Goal: Transaction & Acquisition: Subscribe to service/newsletter

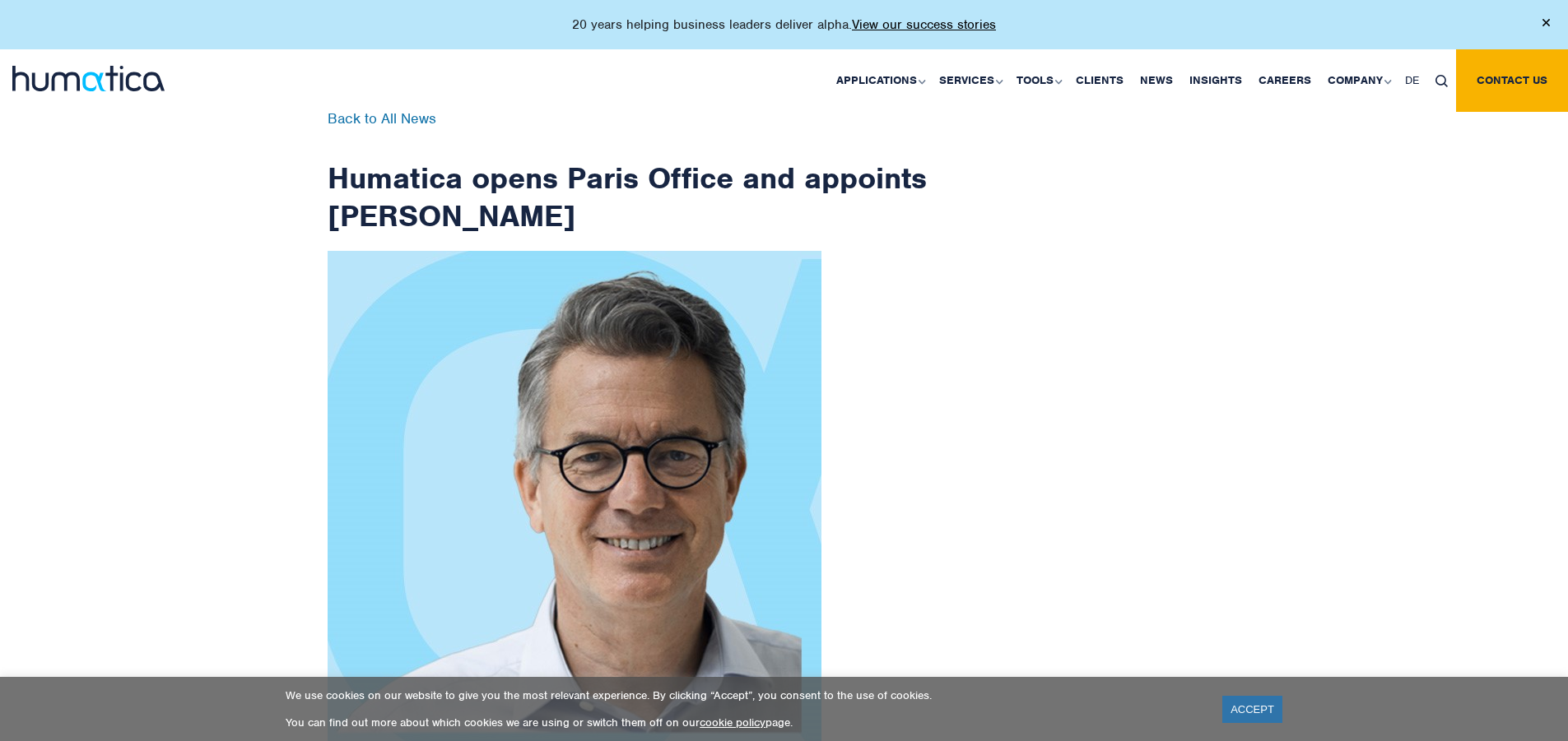
scroll to position [2624, 0]
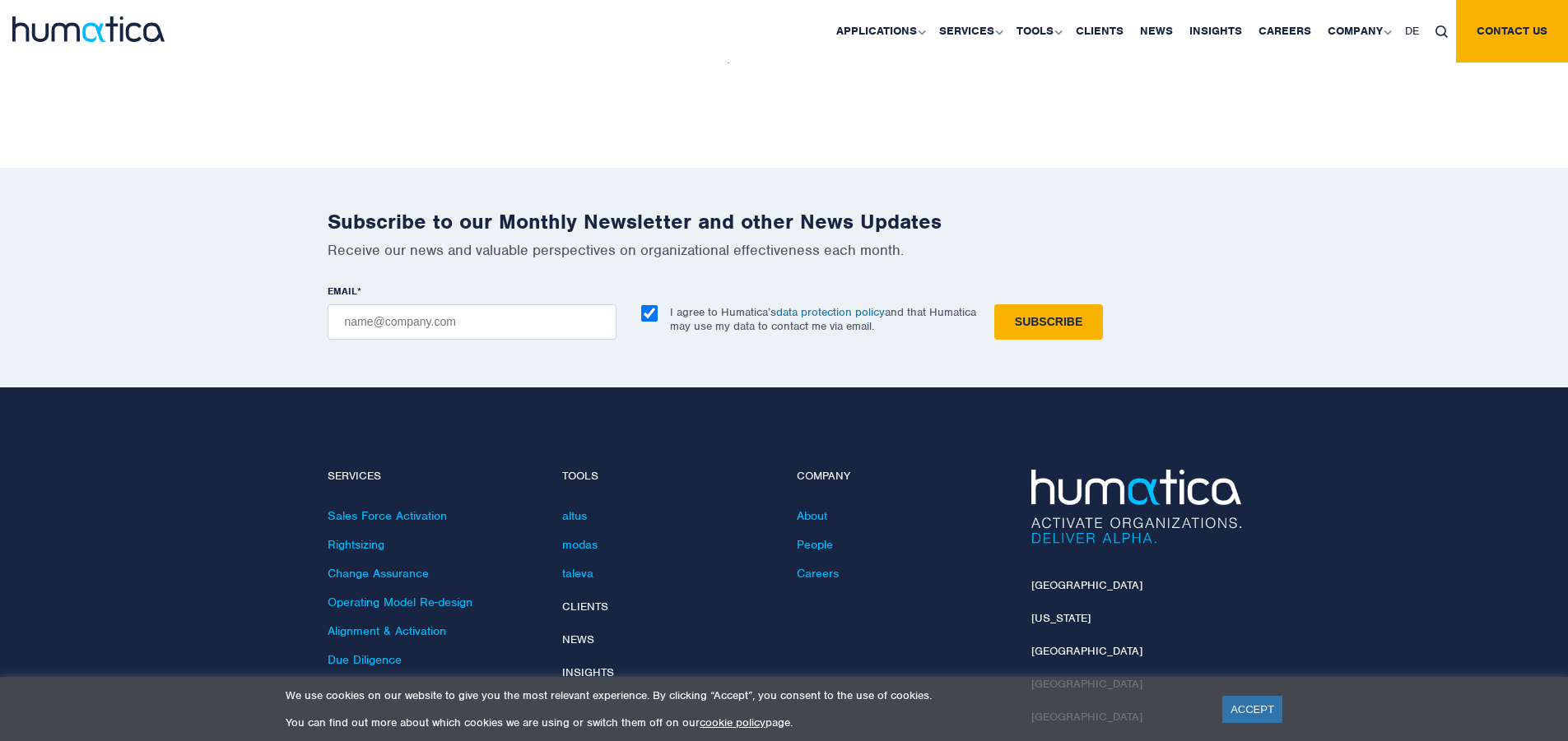
checkbox input "true"
type input "[EMAIL_ADDRESS][DOMAIN_NAME]"
click at [994, 305] on input "Subscribe" at bounding box center [1048, 322] width 109 height 35
